Goal: Information Seeking & Learning: Learn about a topic

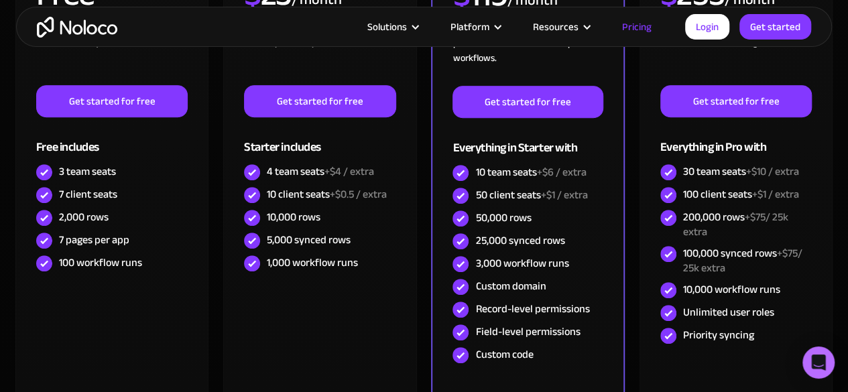
scroll to position [430, 0]
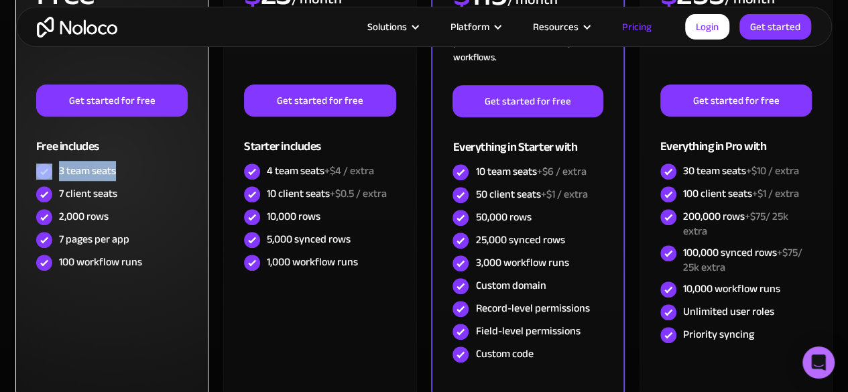
drag, startPoint x: 52, startPoint y: 164, endPoint x: 119, endPoint y: 172, distance: 67.5
click at [119, 172] on div "3 team seats" at bounding box center [112, 171] width 152 height 23
drag, startPoint x: 131, startPoint y: 195, endPoint x: 44, endPoint y: 184, distance: 87.8
click at [44, 184] on div "7 client seats" at bounding box center [112, 194] width 152 height 23
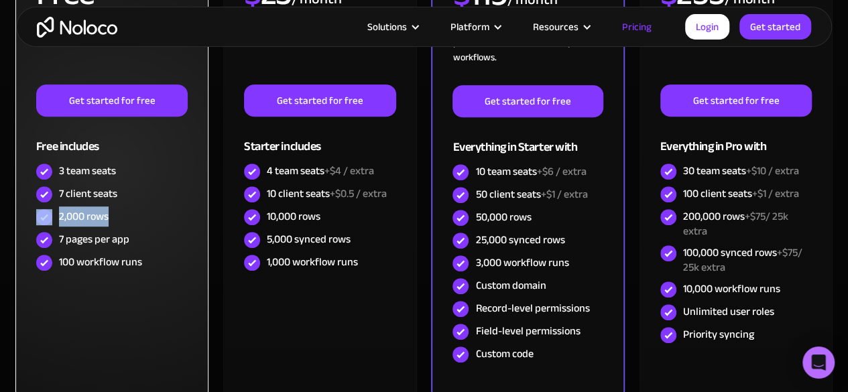
drag, startPoint x: 115, startPoint y: 216, endPoint x: 40, endPoint y: 213, distance: 74.5
click at [40, 213] on div "2,000 rows" at bounding box center [112, 217] width 152 height 23
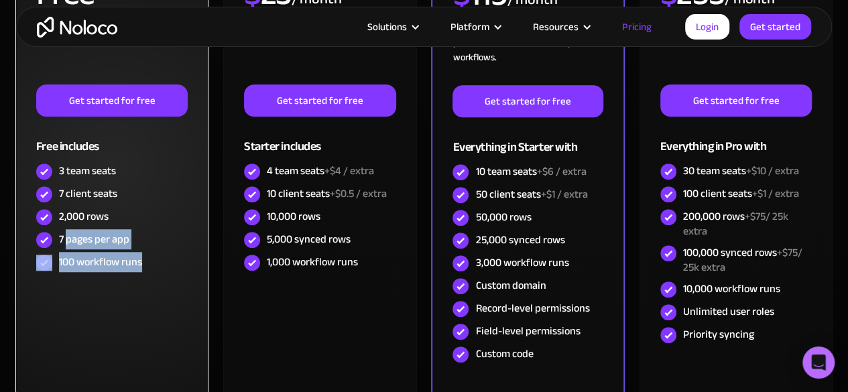
drag, startPoint x: 151, startPoint y: 251, endPoint x: 66, endPoint y: 238, distance: 86.2
click at [66, 238] on div "FREE Free Learn to create your first app and see the benefits in your team ‍ Ge…" at bounding box center [112, 110] width 152 height 328
click at [168, 265] on div "100 workflow runs" at bounding box center [112, 262] width 152 height 23
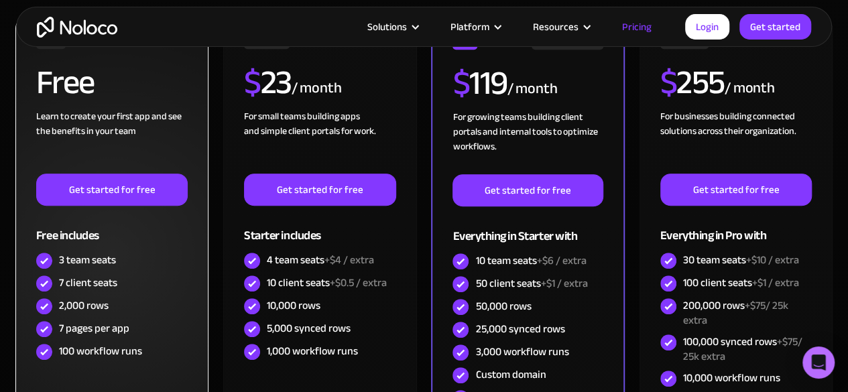
scroll to position [314, 0]
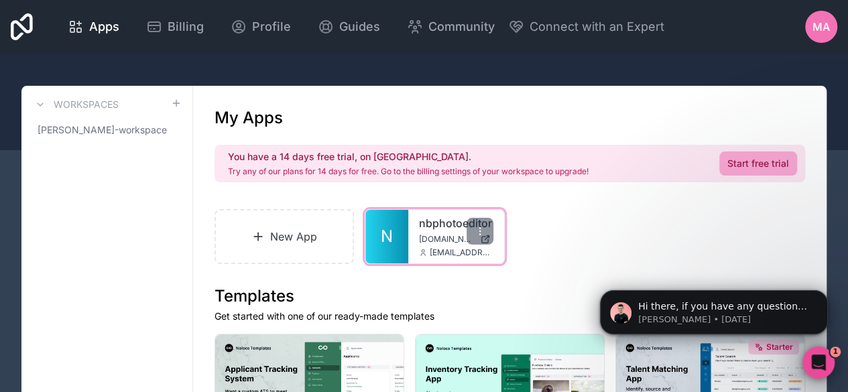
click at [440, 225] on link "nbphotoeditor" at bounding box center [456, 223] width 74 height 16
